Goal: Complete application form: Complete application form

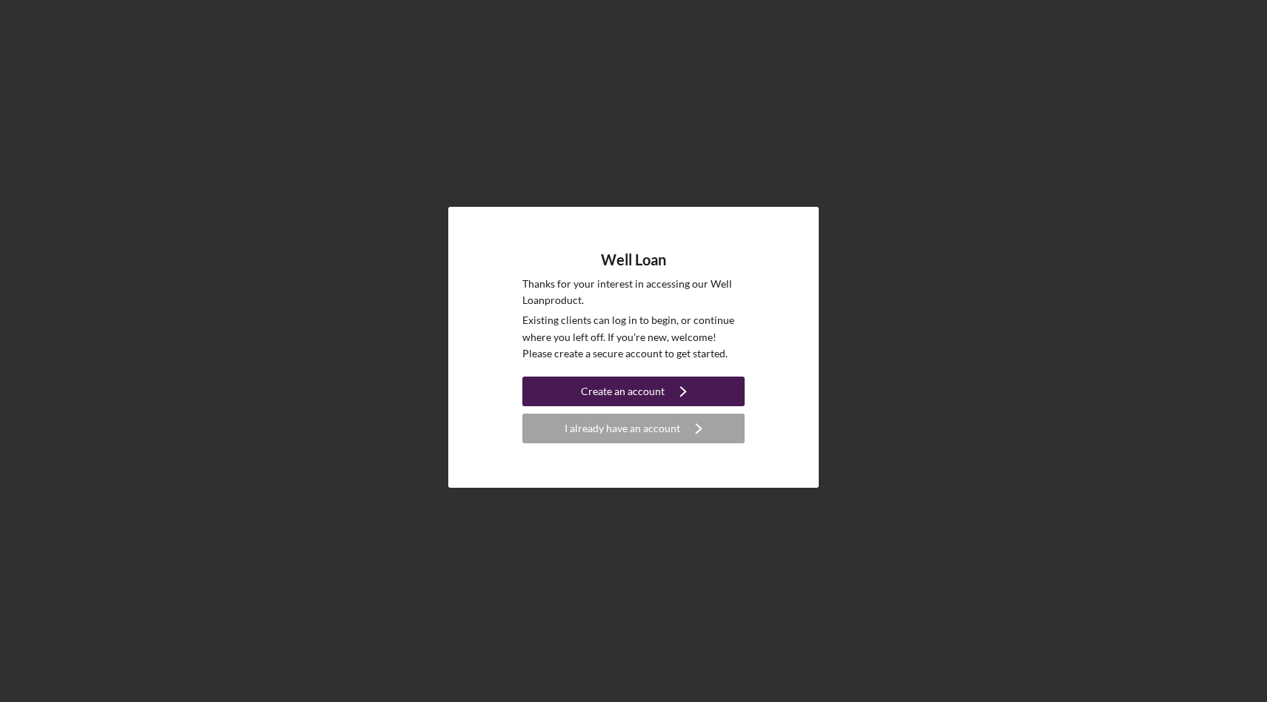
click at [645, 385] on div "Create an account" at bounding box center [623, 392] width 84 height 30
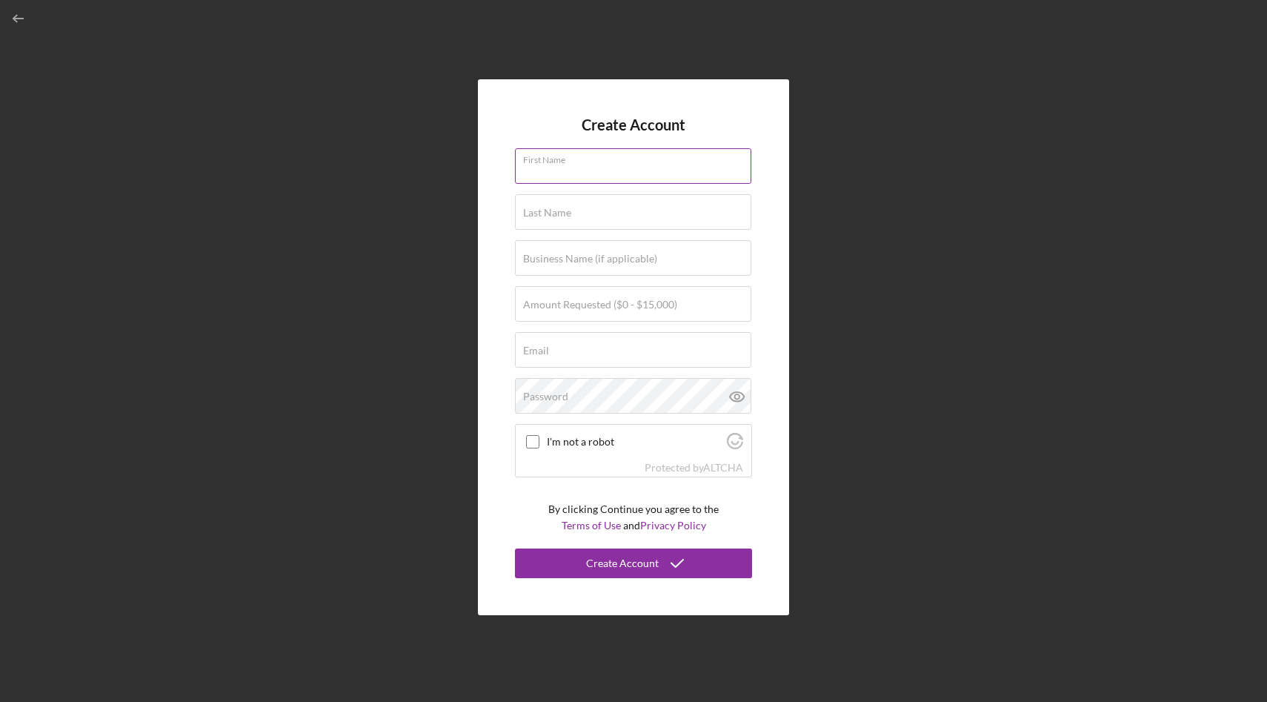
click at [620, 167] on input "First Name" at bounding box center [633, 166] width 236 height 36
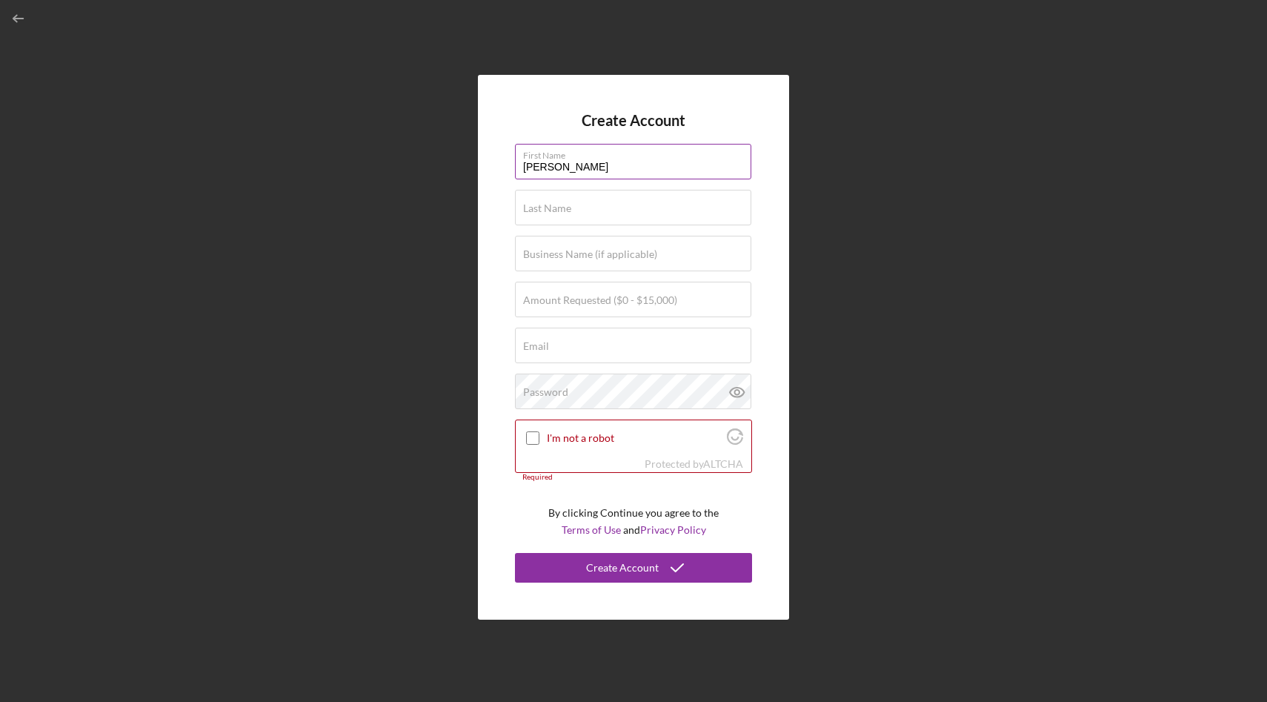
type input "[PERSON_NAME]"
type input "$15,000"
click at [580, 348] on input "Email" at bounding box center [633, 346] width 236 height 36
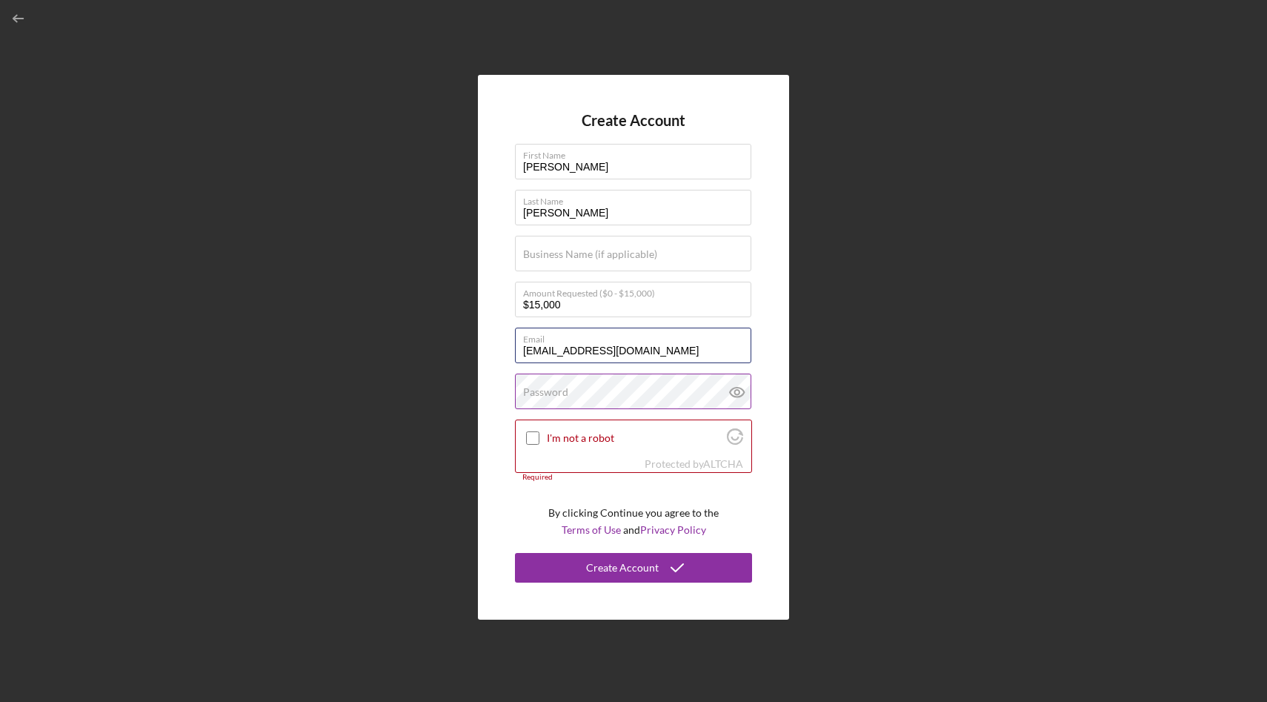
type input "[EMAIL_ADDRESS][DOMAIN_NAME]"
click at [555, 395] on label "Password" at bounding box center [545, 392] width 45 height 12
click at [728, 391] on icon at bounding box center [737, 392] width 37 height 37
click at [533, 440] on input "I'm not a robot" at bounding box center [532, 437] width 13 height 13
checkbox input "true"
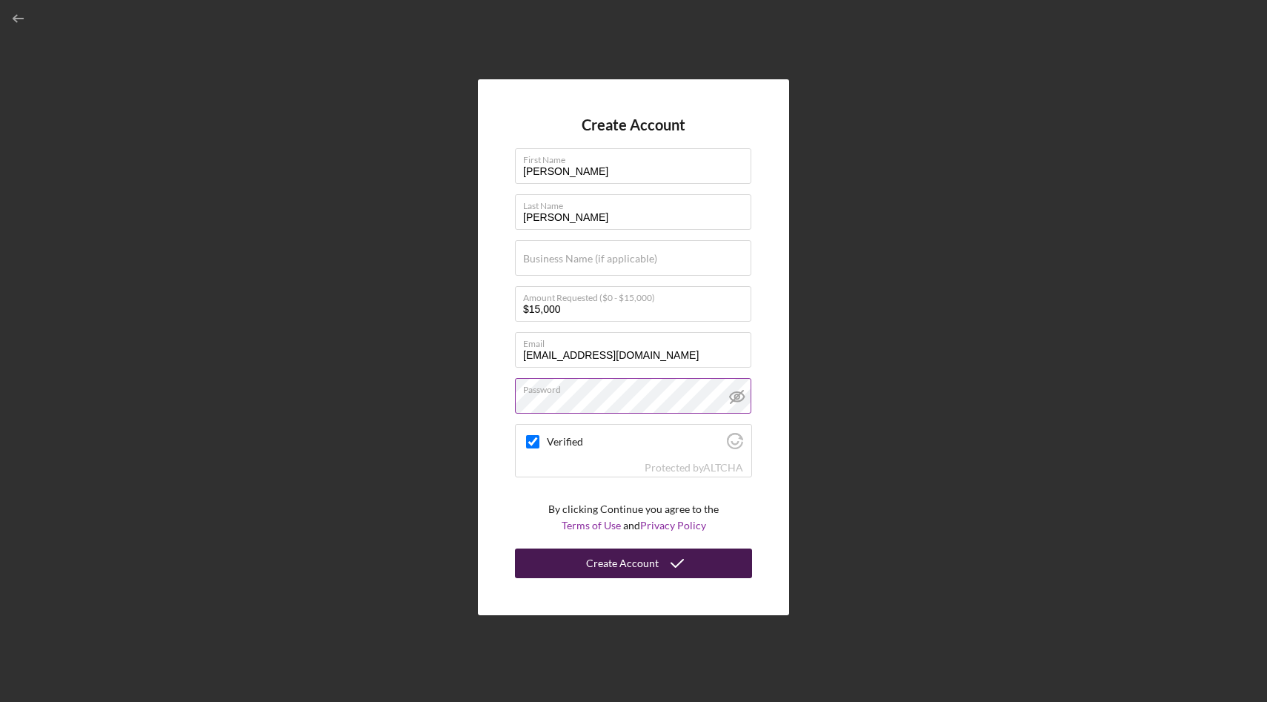
click at [576, 566] on button "Create Account" at bounding box center [633, 563] width 237 height 30
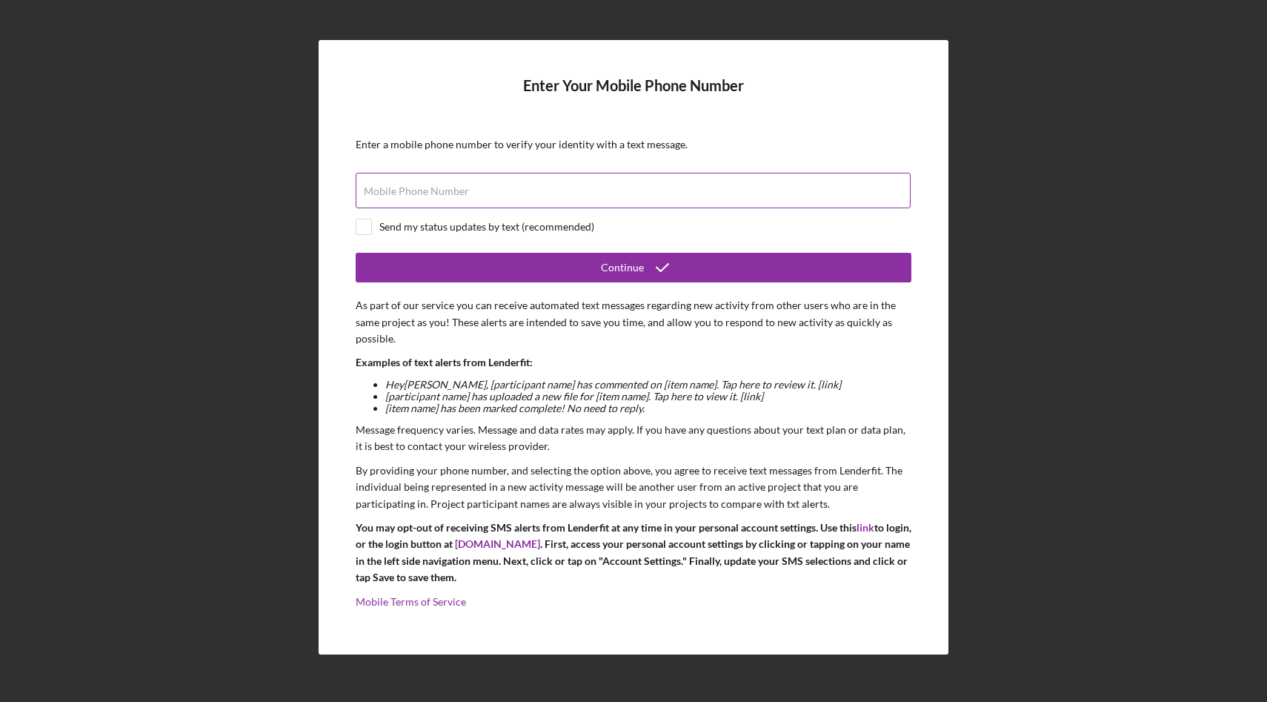
click at [417, 193] on label "Mobile Phone Number" at bounding box center [416, 191] width 105 height 12
click at [417, 193] on input "Mobile Phone Number" at bounding box center [633, 191] width 555 height 36
type input "(0##) ###-####"
type input "[PHONE_NUMBER]"
click at [366, 232] on input "checkbox" at bounding box center [364, 226] width 15 height 15
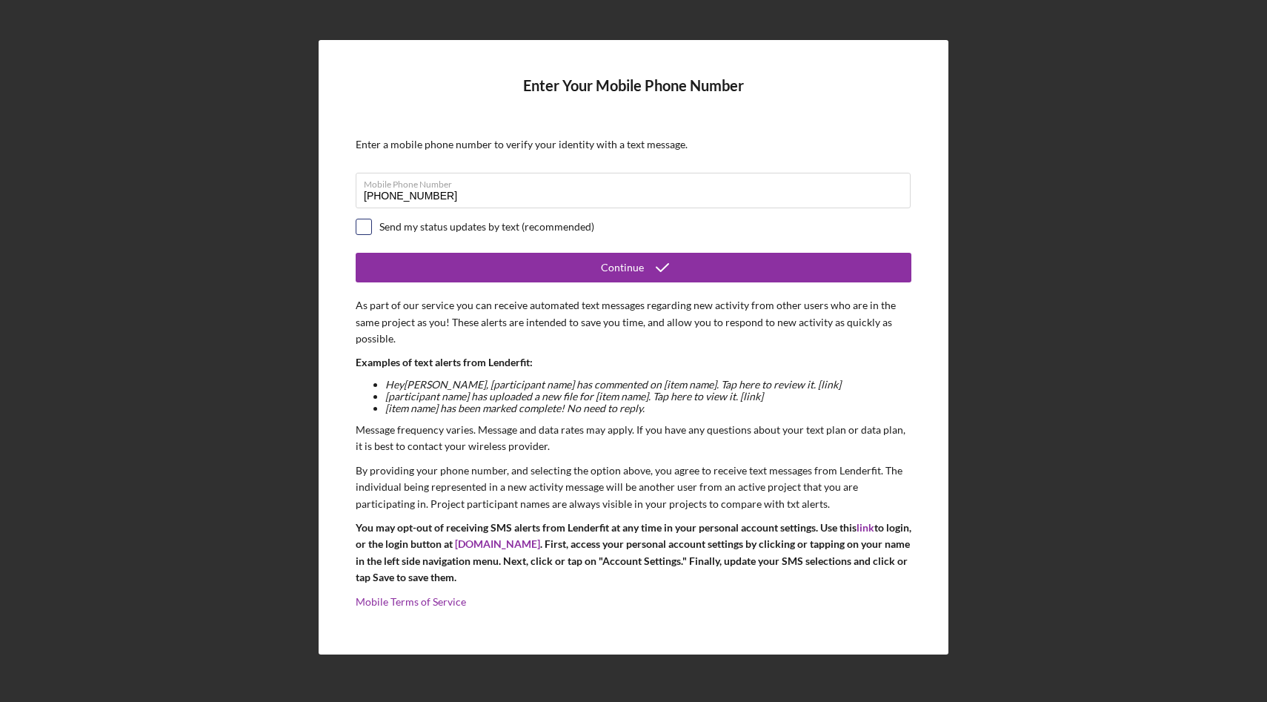
checkbox input "true"
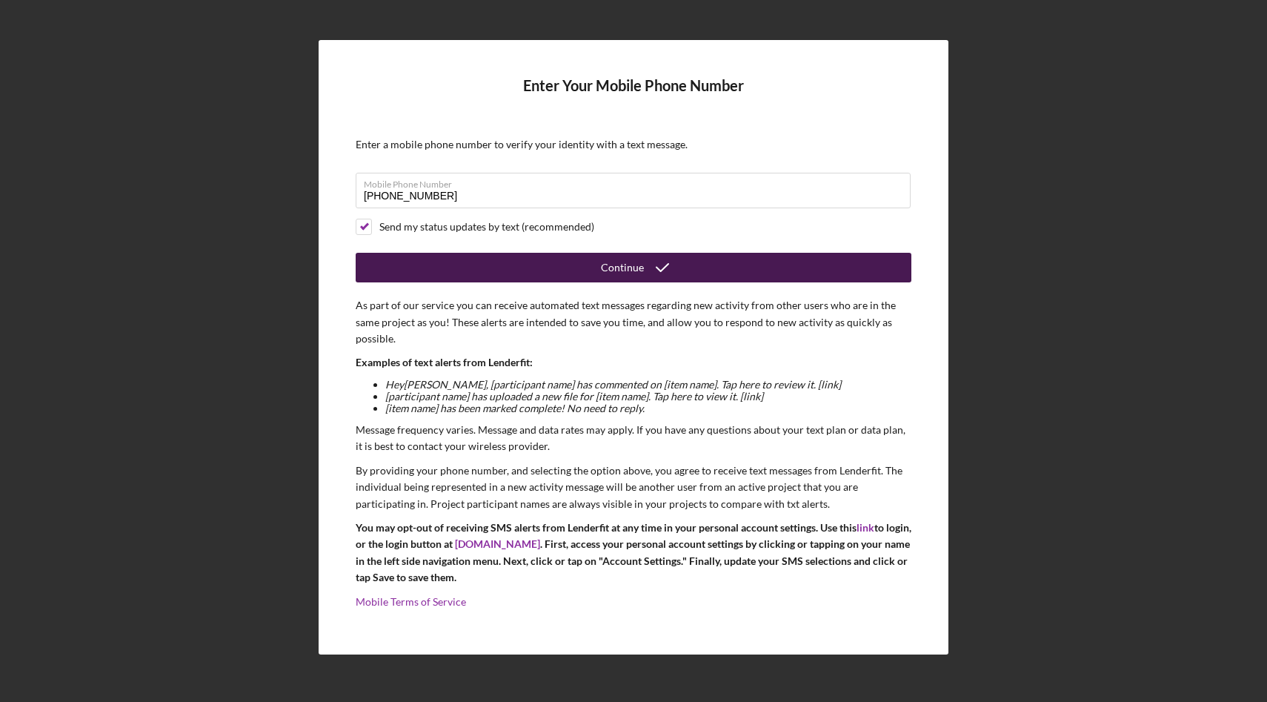
click at [456, 271] on button "Continue" at bounding box center [634, 268] width 556 height 30
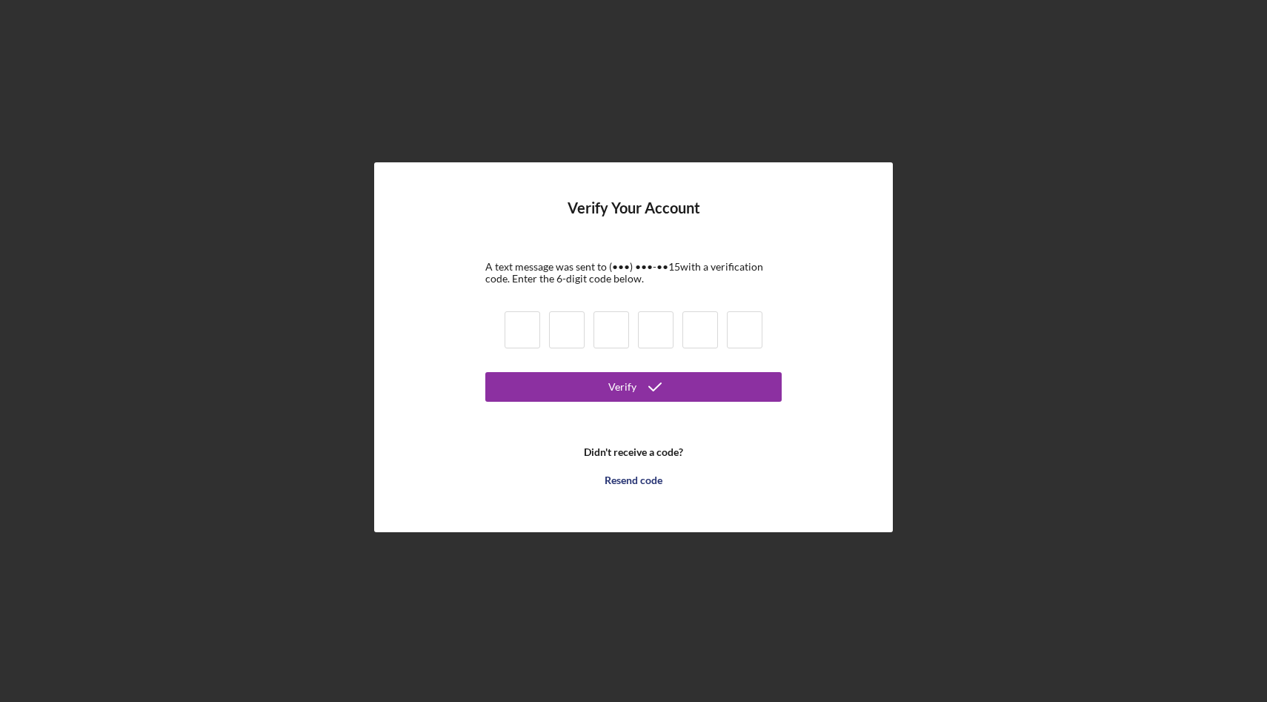
click at [531, 325] on input at bounding box center [523, 329] width 36 height 37
type input "7"
type input "8"
type input "0"
type input "9"
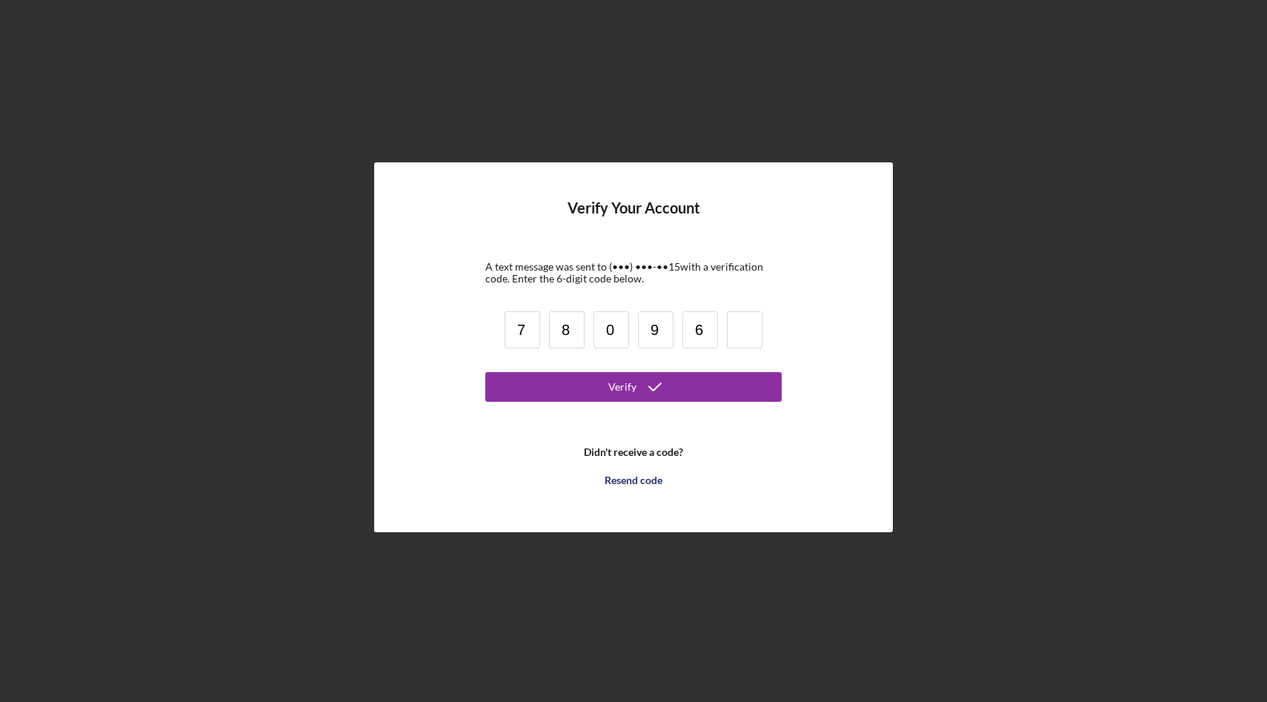
type input "6"
type input "7"
click at [534, 371] on form "Verify Your Account A text message was sent to (•••) •••-•• 15 with a verificat…" at bounding box center [633, 347] width 296 height 296
click at [534, 379] on button "Verify" at bounding box center [633, 387] width 296 height 30
